Goal: Information Seeking & Learning: Compare options

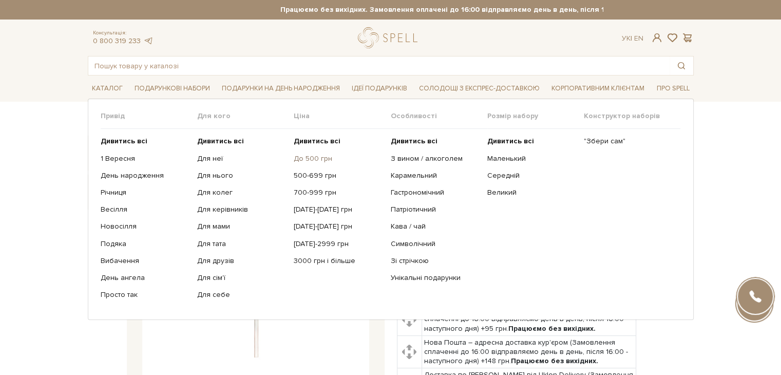
click at [304, 158] on link "До 500 грн" at bounding box center [338, 158] width 89 height 9
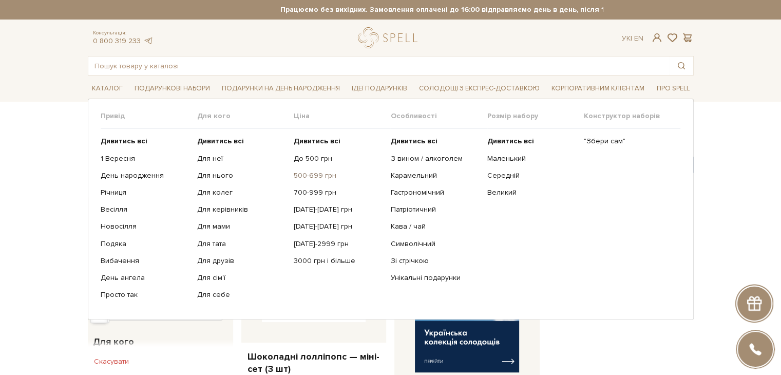
click at [314, 175] on link "500-699 грн" at bounding box center [338, 175] width 89 height 9
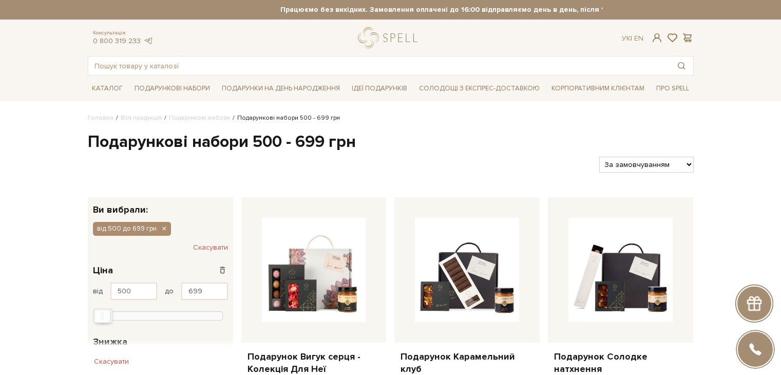
click at [652, 160] on select "За замовчуванням За Ціною (зростання) За Ціною (зменшення) Новинки За популярні…" at bounding box center [646, 165] width 94 height 16
select select "https://spellchocolate.com/our-productions/podarunkovi-box/500-699?sort=p.price…"
click at [599, 157] on select "За замовчуванням За Ціною (зростання) За Ціною (зменшення) Новинки За популярні…" at bounding box center [646, 165] width 94 height 16
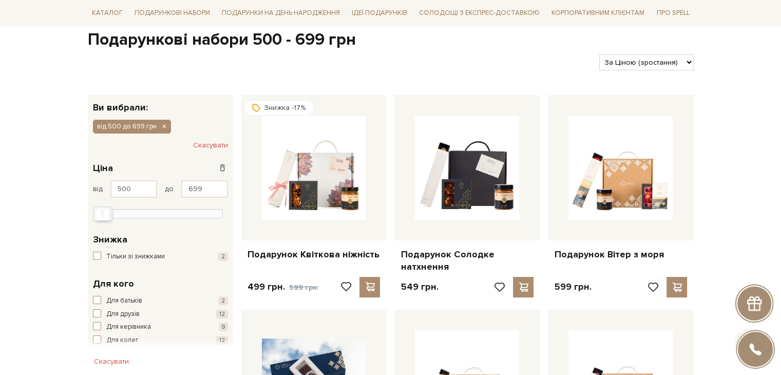
scroll to position [103, 0]
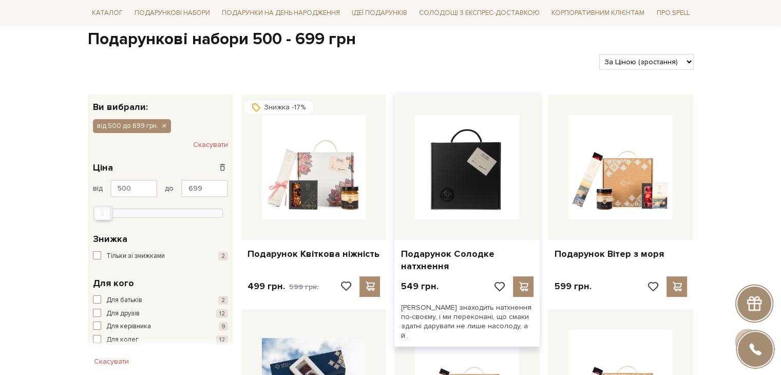
click at [460, 148] on img at bounding box center [467, 167] width 104 height 104
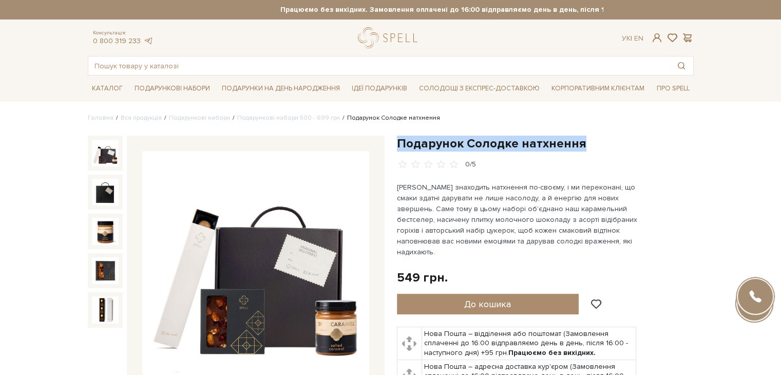
drag, startPoint x: 399, startPoint y: 141, endPoint x: 609, endPoint y: 134, distance: 210.6
copy h1 "Подарунок Солодке натхнення"
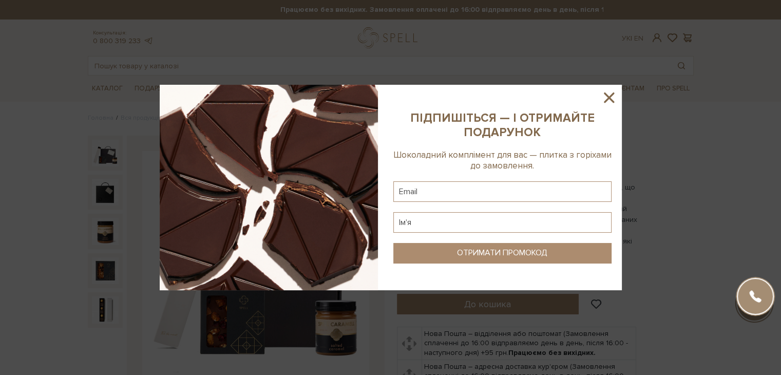
click at [606, 96] on icon at bounding box center [608, 97] width 17 height 17
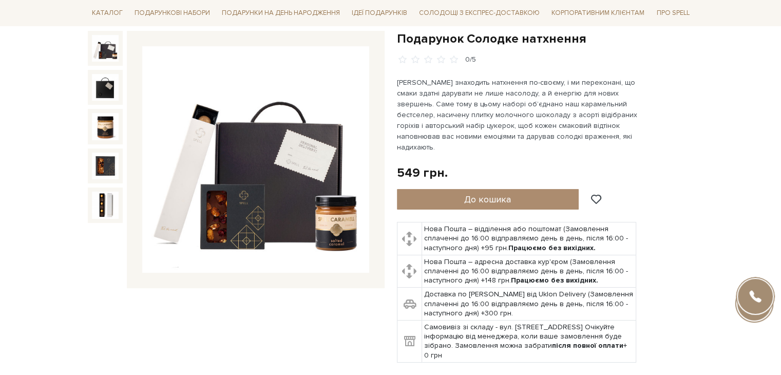
scroll to position [257, 0]
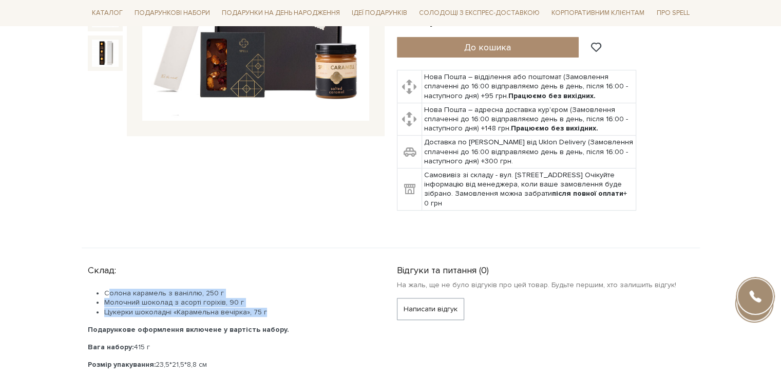
drag, startPoint x: 105, startPoint y: 278, endPoint x: 272, endPoint y: 300, distance: 168.3
click at [272, 300] on ul "Солона карамель з ваніллю, 250 г Молочний шоколад з асорті горіхів, 90 г Цукерк…" at bounding box center [230, 303] width 284 height 28
copy ul "Солона карамель з ваніллю, 250 г Молочний шоколад з асорті горіхів, 90 г Цукерк…"
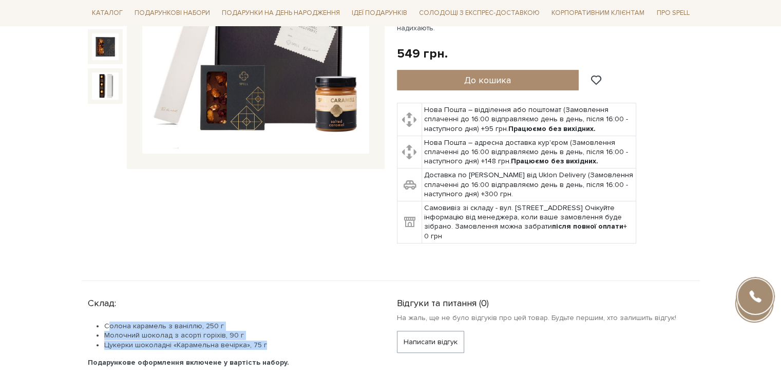
scroll to position [51, 0]
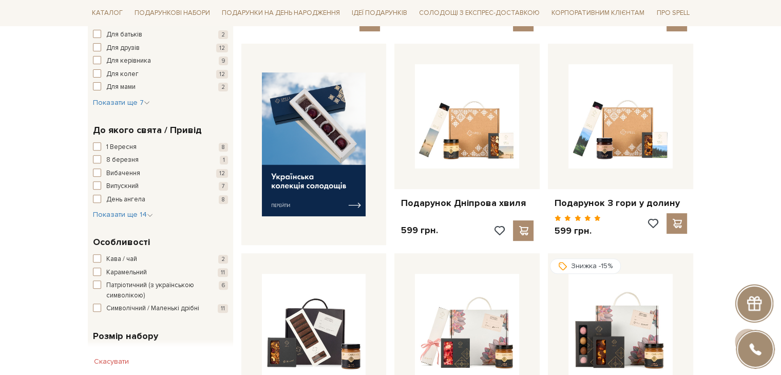
scroll to position [462, 0]
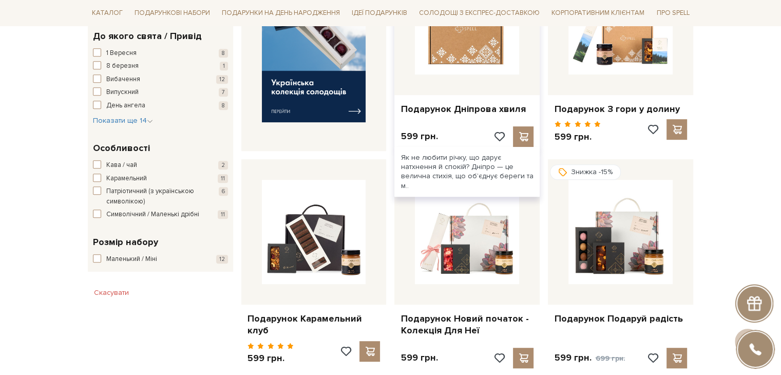
click at [449, 46] on img at bounding box center [467, 22] width 104 height 104
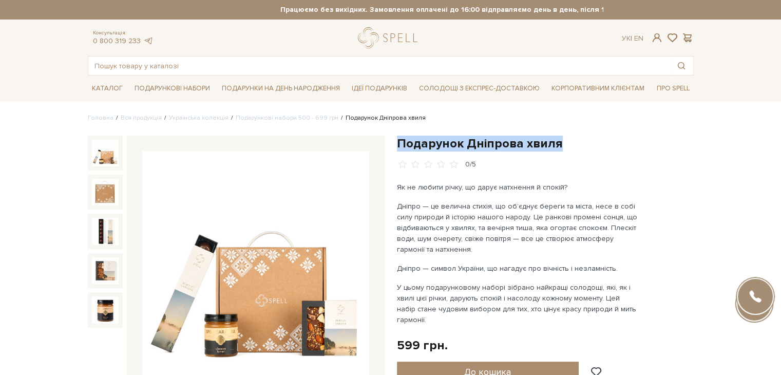
drag, startPoint x: 398, startPoint y: 140, endPoint x: 602, endPoint y: 131, distance: 204.0
copy h1 "Подарунок Дніпрова хвиля"
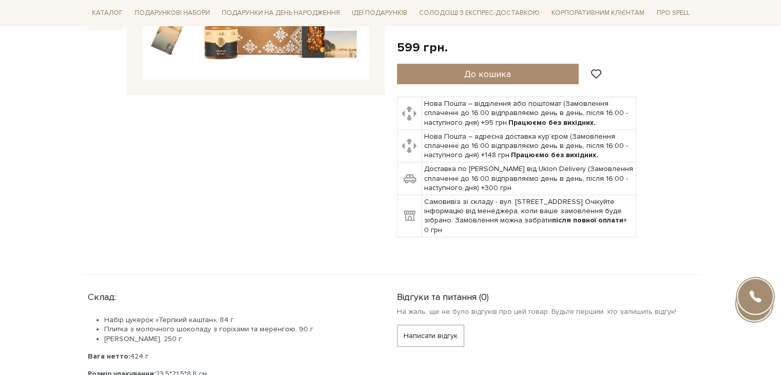
scroll to position [308, 0]
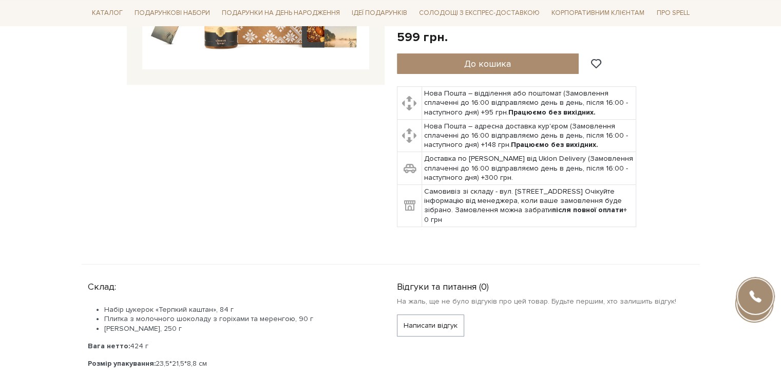
drag, startPoint x: 106, startPoint y: 307, endPoint x: 188, endPoint y: 324, distance: 84.1
click at [188, 324] on ul "Набір цукерок «Терпкий каштан», 84 г Плитка з молочного шоколаду з горіхами та …" at bounding box center [230, 319] width 284 height 28
copy ul "Набір цукерок «Терпкий каштан», 84 г Плитка з молочного шоколаду з горіхами та …"
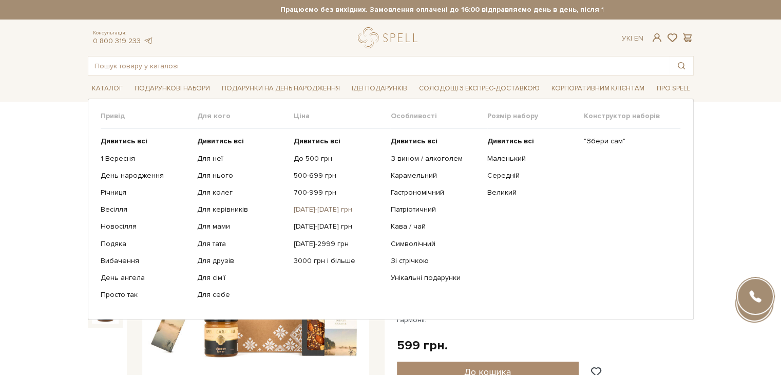
click at [312, 208] on link "[DATE]-[DATE] грн" at bounding box center [338, 209] width 89 height 9
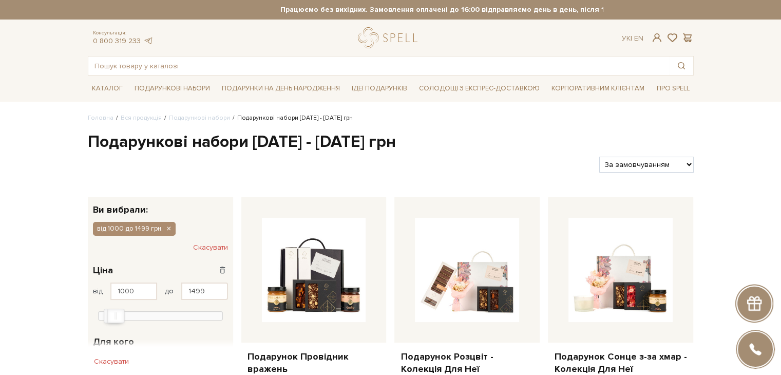
click at [671, 160] on select "За замовчуванням За Ціною (зростання) За Ціною (зменшення) Новинки За популярні…" at bounding box center [646, 165] width 94 height 16
select select "https://spellchocolate.com/our-productions/podarunkovi-box/1000-1499?sort=p.pri…"
click at [599, 157] on select "За замовчуванням За Ціною (зростання) За Ціною (зменшення) Новинки За популярні…" at bounding box center [646, 165] width 94 height 16
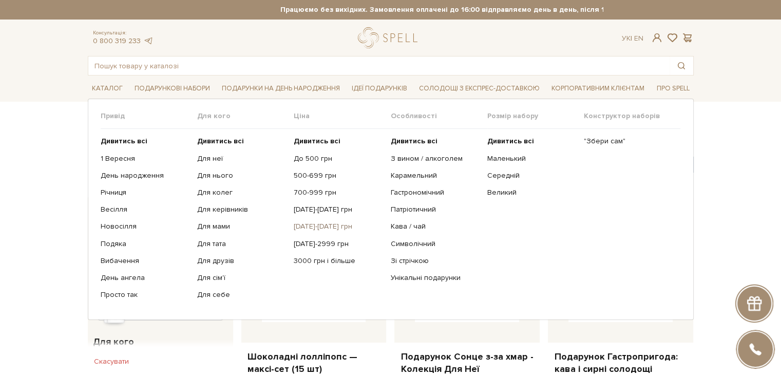
click at [323, 228] on link "[DATE]-[DATE] грн" at bounding box center [338, 226] width 89 height 9
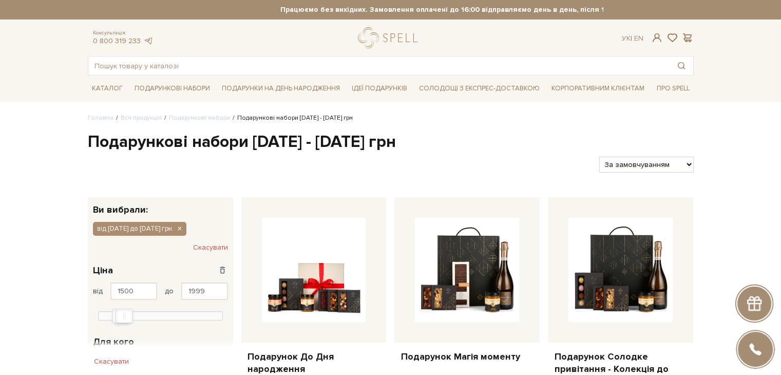
drag, startPoint x: 0, startPoint y: 0, endPoint x: 652, endPoint y: 167, distance: 672.6
click at [653, 166] on select "За замовчуванням За Ціною (зростання) За Ціною (зменшення) Новинки За популярні…" at bounding box center [646, 165] width 94 height 16
select select "https://spellchocolate.com/our-productions/podarunkovi-box/1500-1999?sort=p.pri…"
click at [599, 157] on select "За замовчуванням За Ціною (зростання) За Ціною (зменшення) Новинки За популярні…" at bounding box center [646, 165] width 94 height 16
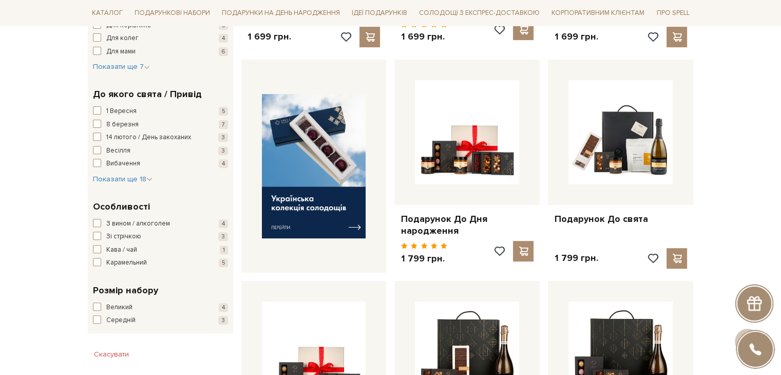
scroll to position [51, 0]
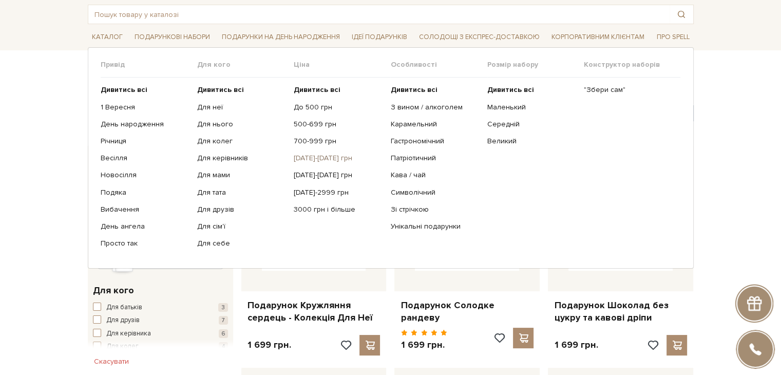
click at [304, 158] on link "[DATE]-[DATE] грн" at bounding box center [338, 158] width 89 height 9
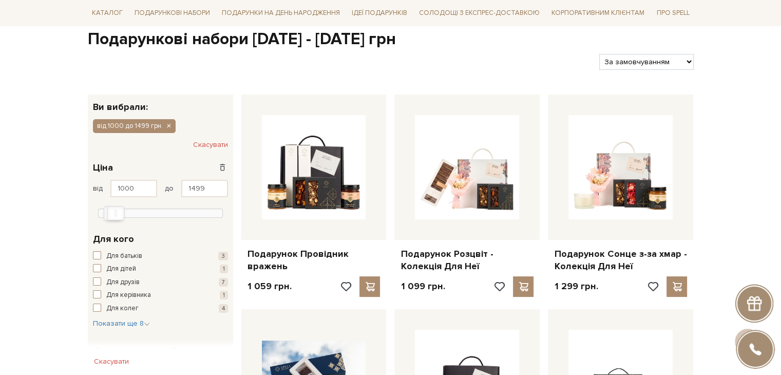
click at [645, 59] on select "За замовчуванням За Ціною (зростання) За Ціною (зменшення) Новинки За популярні…" at bounding box center [646, 62] width 94 height 16
select select "https://spellchocolate.com/our-productions/podarunkovi-box/1000-1499?sort=p.pri…"
click at [599, 54] on select "За замовчуванням За Ціною (зростання) За Ціною (зменшення) Новинки За популярні…" at bounding box center [646, 62] width 94 height 16
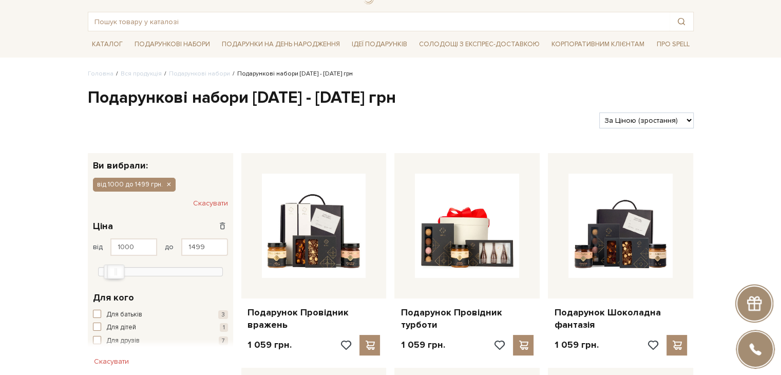
scroll to position [103, 0]
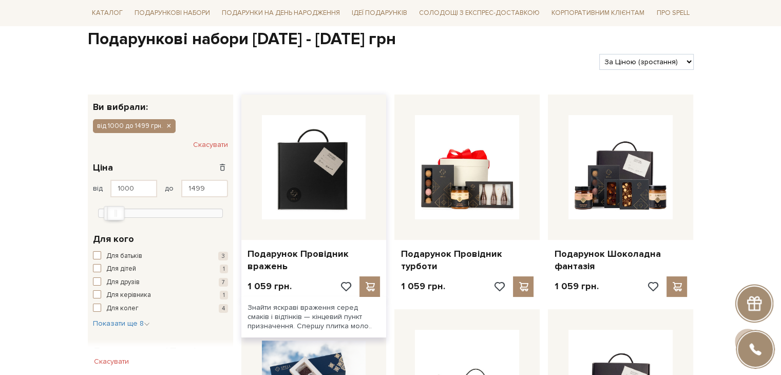
click at [309, 162] on img at bounding box center [314, 167] width 104 height 104
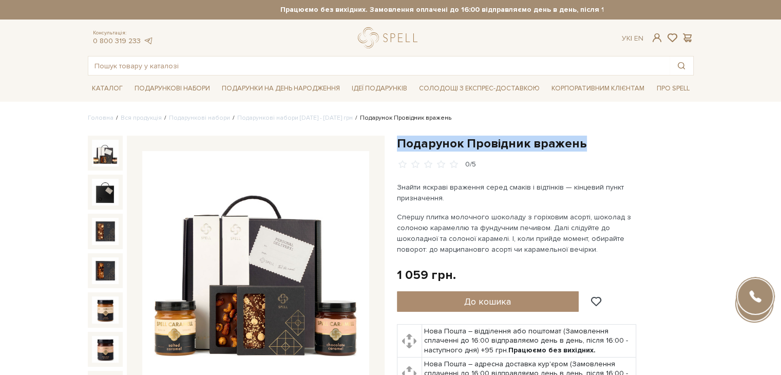
drag, startPoint x: 397, startPoint y: 141, endPoint x: 585, endPoint y: 139, distance: 187.4
click at [585, 139] on h1 "Подарунок Провідник вражень" at bounding box center [545, 144] width 297 height 16
copy h1 "Подарунок Провідник вражень"
click at [234, 243] on img at bounding box center [255, 264] width 227 height 227
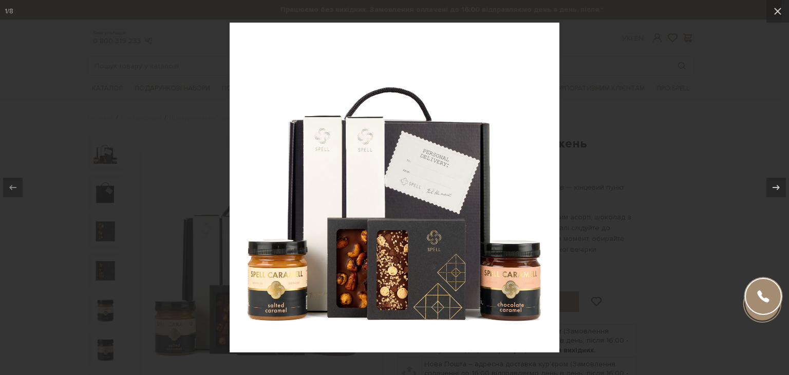
drag, startPoint x: 234, startPoint y: 243, endPoint x: 424, endPoint y: 242, distance: 190.0
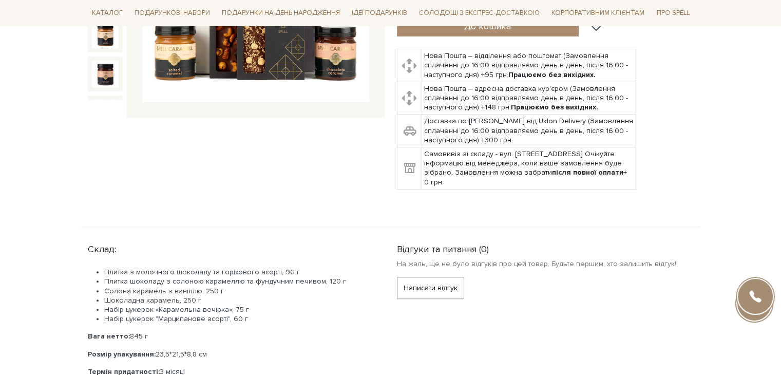
scroll to position [308, 0]
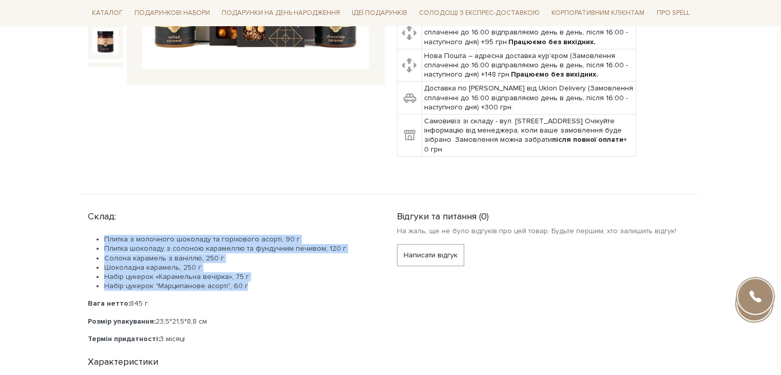
drag, startPoint x: 105, startPoint y: 237, endPoint x: 272, endPoint y: 283, distance: 173.3
click at [272, 283] on ul "Плитка з молочного шоколаду та горіхового асорті, 90 г Плитка шоколаду з солоно…" at bounding box center [230, 263] width 284 height 56
copy ul "Плитка з молочного шоколаду та горіхового асорті, 90 г Плитка шоколаду з солоно…"
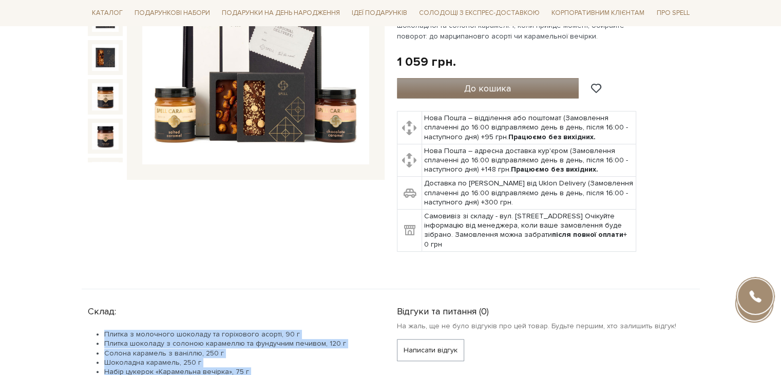
scroll to position [103, 0]
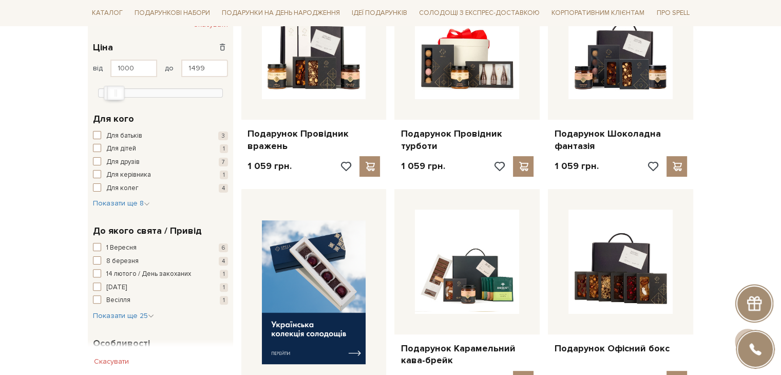
scroll to position [205, 0]
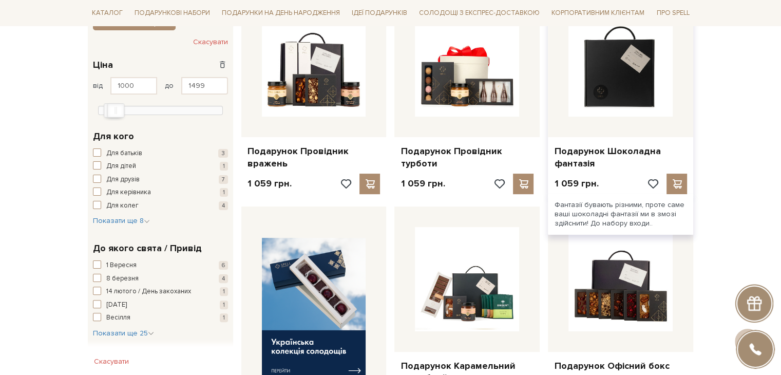
click at [650, 78] on img at bounding box center [620, 64] width 104 height 104
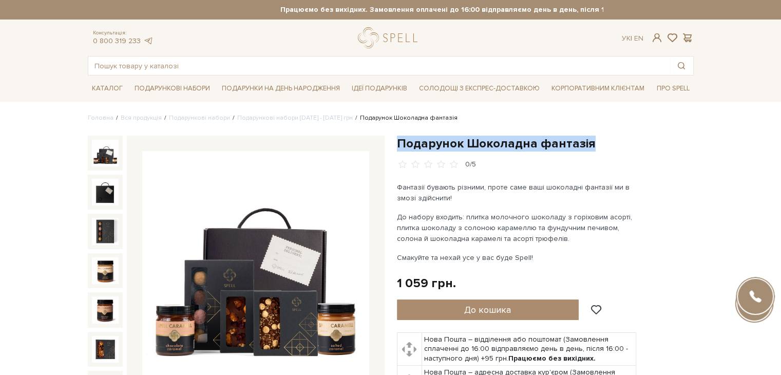
drag, startPoint x: 397, startPoint y: 140, endPoint x: 602, endPoint y: 133, distance: 204.5
copy h1 "Подарунок Шоколадна фантазія"
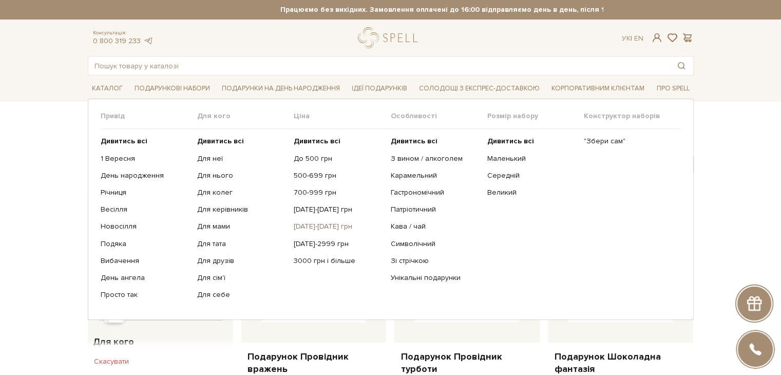
click at [313, 226] on link "[DATE]-[DATE] грн" at bounding box center [338, 226] width 89 height 9
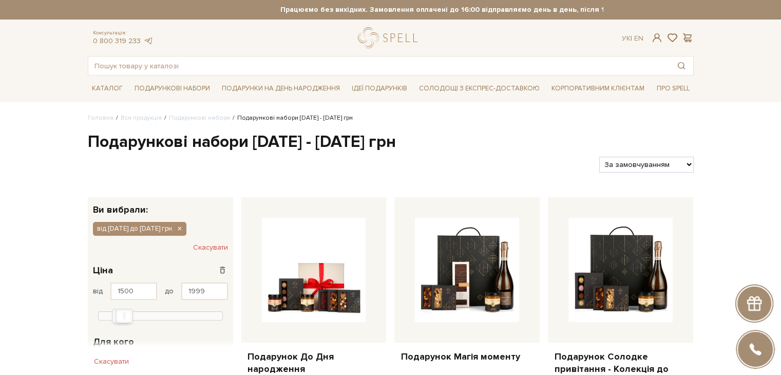
select select "[URL][DOMAIN_NAME]"
click at [599, 157] on select "За замовчуванням За Ціною (зростання) За Ціною (зменшення) Новинки За популярні…" at bounding box center [646, 165] width 94 height 16
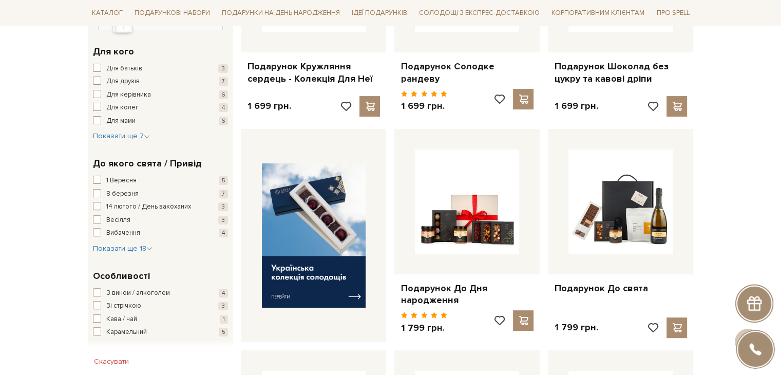
scroll to position [308, 0]
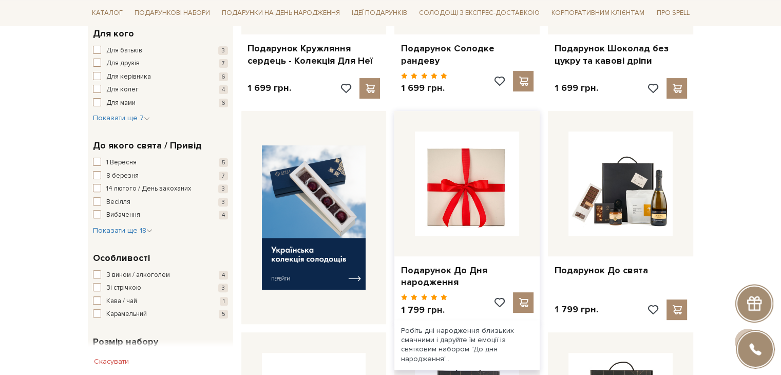
click at [498, 161] on img at bounding box center [467, 183] width 104 height 104
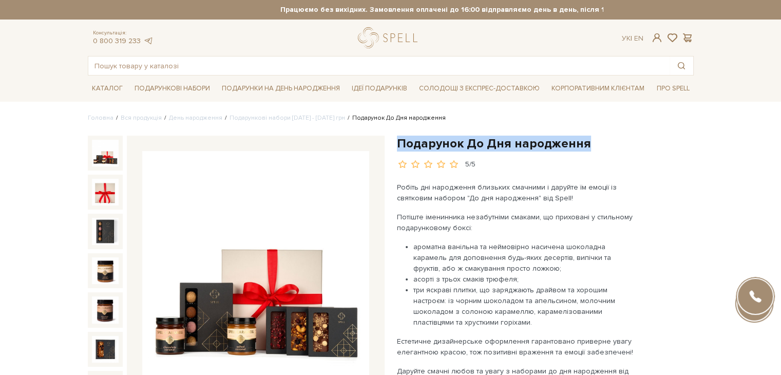
drag, startPoint x: 395, startPoint y: 144, endPoint x: 603, endPoint y: 128, distance: 208.5
copy h1 "Подарунок До Дня народження"
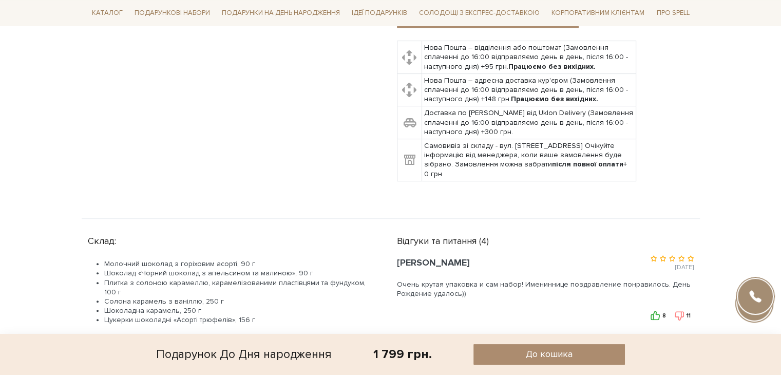
scroll to position [462, 0]
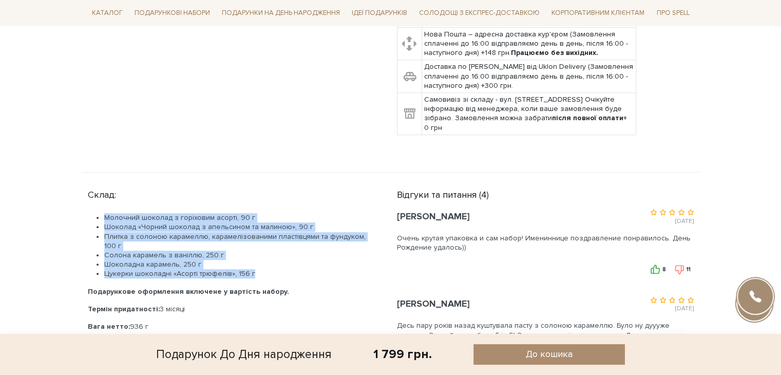
drag, startPoint x: 105, startPoint y: 202, endPoint x: 255, endPoint y: 261, distance: 161.1
click at [255, 261] on ul "Молочний шоколад з горіховим асорті, 90 г Шоколад «Чорний шоколад з апельсином …" at bounding box center [230, 245] width 284 height 65
copy ul "Молочний шоколад з горіховим асорті, 90 г Шоколад «Чорний шоколад з апельсином …"
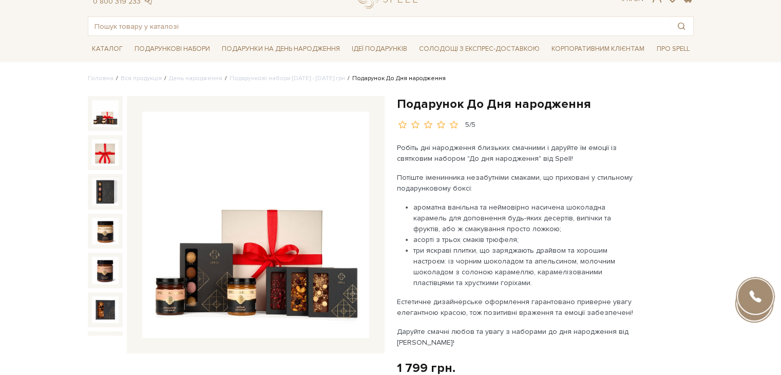
scroll to position [0, 0]
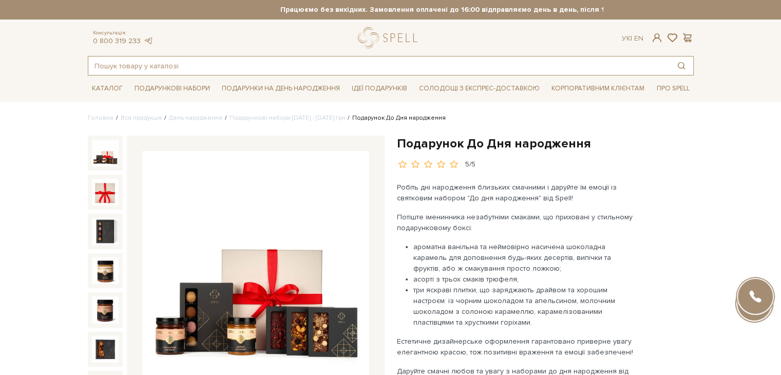
drag, startPoint x: 289, startPoint y: 67, endPoint x: 301, endPoint y: 41, distance: 29.6
click at [296, 45] on div "Консультація: 0 800 319 233 Ук | En | #набір цукерок #печиво #Колекція до Дня Н…" at bounding box center [391, 51] width 618 height 48
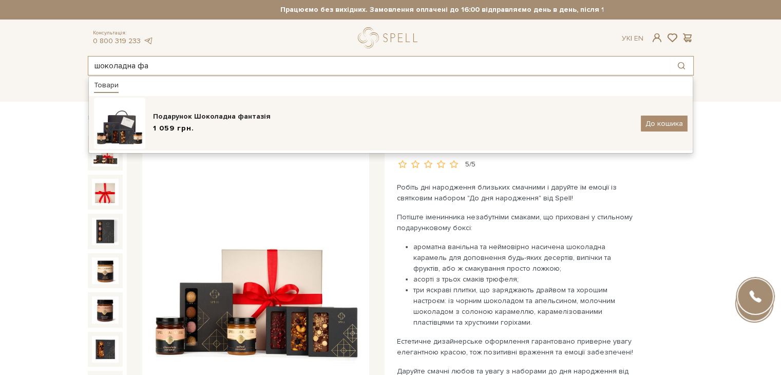
type input "шоколадна фа"
click at [285, 107] on div "Подарунок Шоколадна фантазія 1 059 грн. До кошика" at bounding box center [391, 123] width 594 height 51
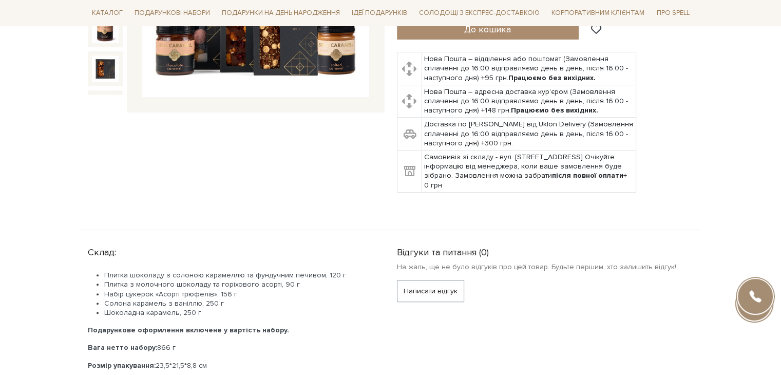
scroll to position [308, 0]
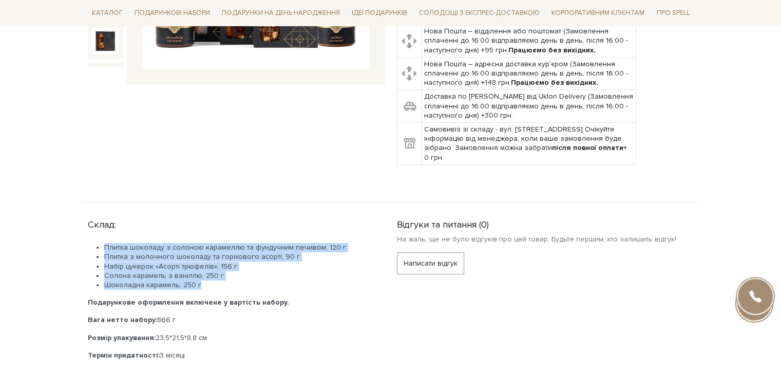
drag, startPoint x: 105, startPoint y: 244, endPoint x: 255, endPoint y: 280, distance: 153.7
click at [255, 280] on ul "Плитка шоколаду з солоною карамеллю та фундучним печивом, 120 г Плитка з молочн…" at bounding box center [230, 266] width 284 height 47
copy ul "Плитка шоколаду з солоною карамеллю та фундучним печивом, 120 г Плитка з молочн…"
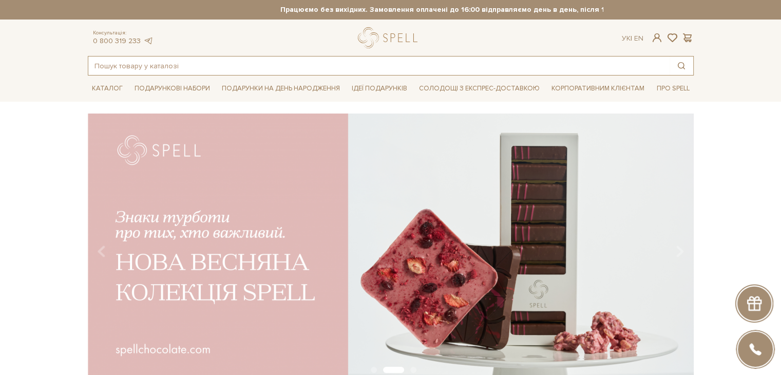
click at [135, 66] on input "text" at bounding box center [378, 65] width 581 height 18
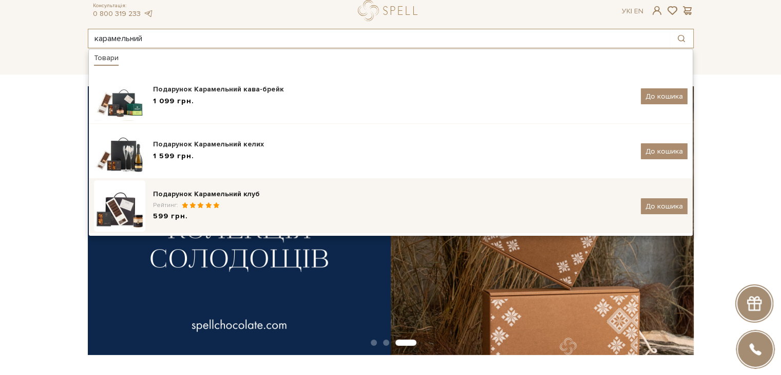
scroll to position [51, 0]
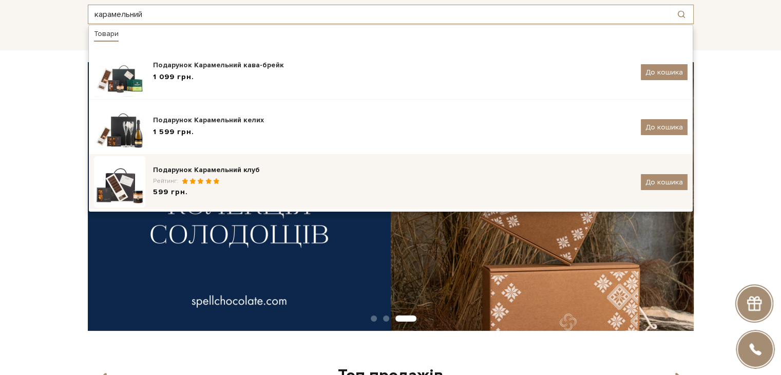
type input "карамельний"
click at [239, 173] on div "Подарунок Карамельний клуб" at bounding box center [393, 170] width 480 height 10
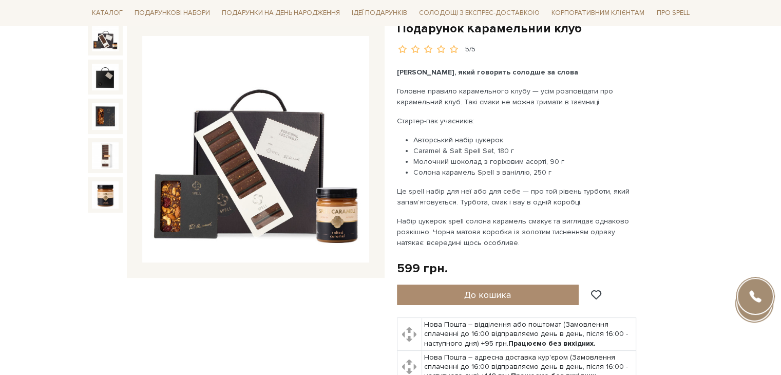
scroll to position [308, 0]
